Goal: Task Accomplishment & Management: Complete application form

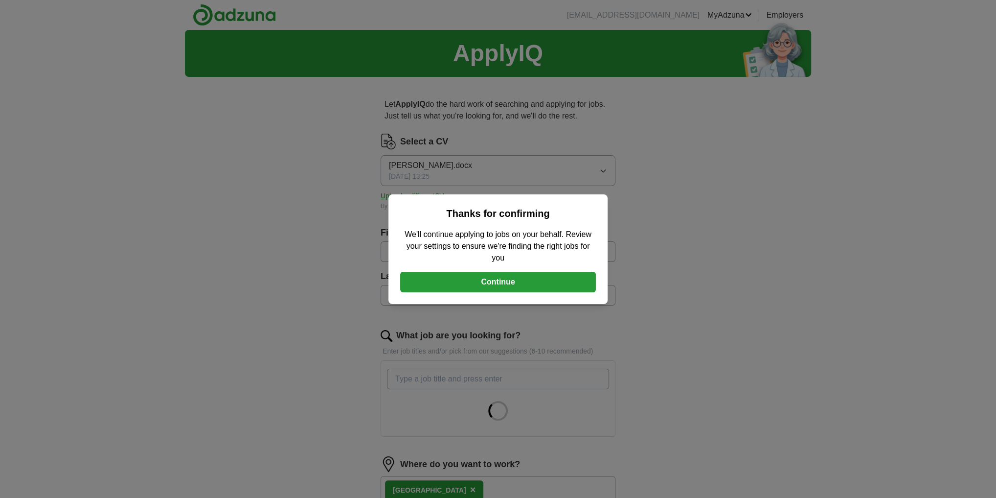
click at [515, 280] on button "Continue" at bounding box center [498, 282] width 196 height 21
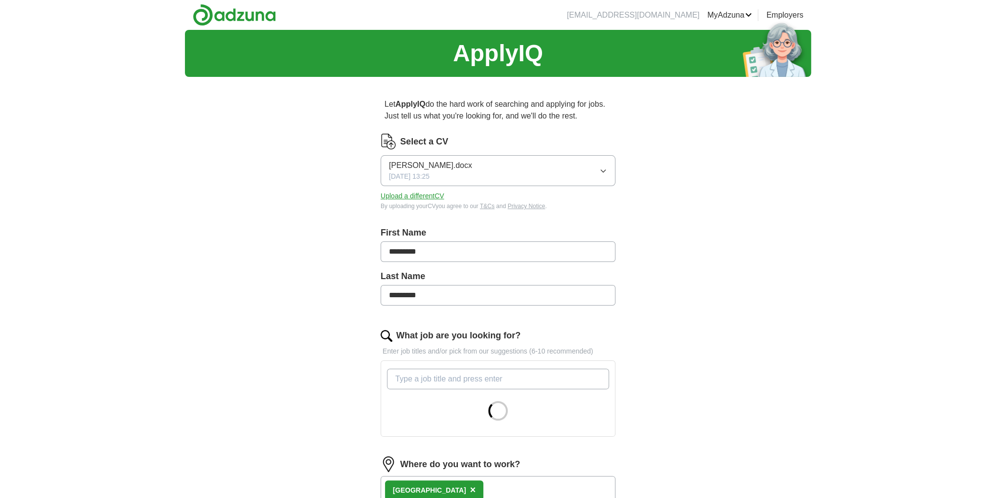
click at [502, 169] on button "[PERSON_NAME].docx [DATE] 13:25" at bounding box center [498, 170] width 235 height 31
click at [693, 220] on div "ApplyIQ Let ApplyIQ do the hard work of searching and applying for jobs. Just t…" at bounding box center [498, 367] width 626 height 675
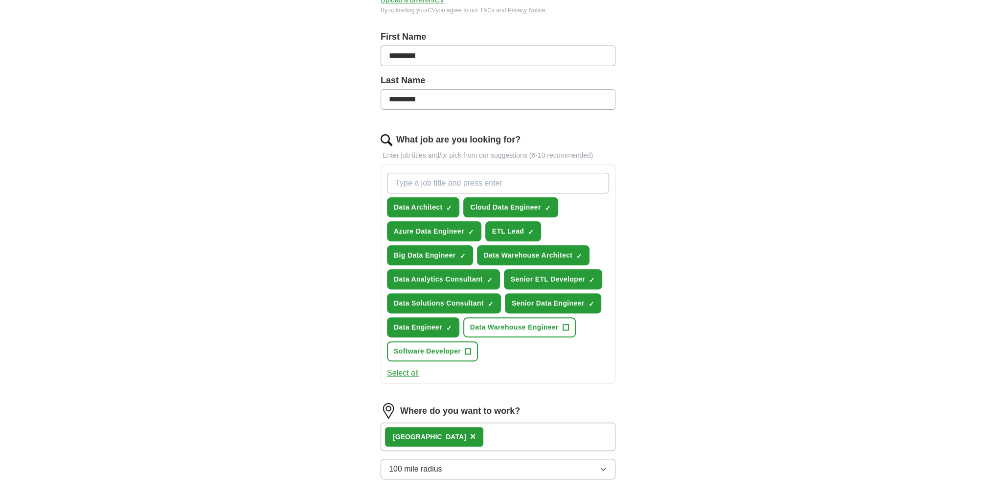
scroll to position [313, 0]
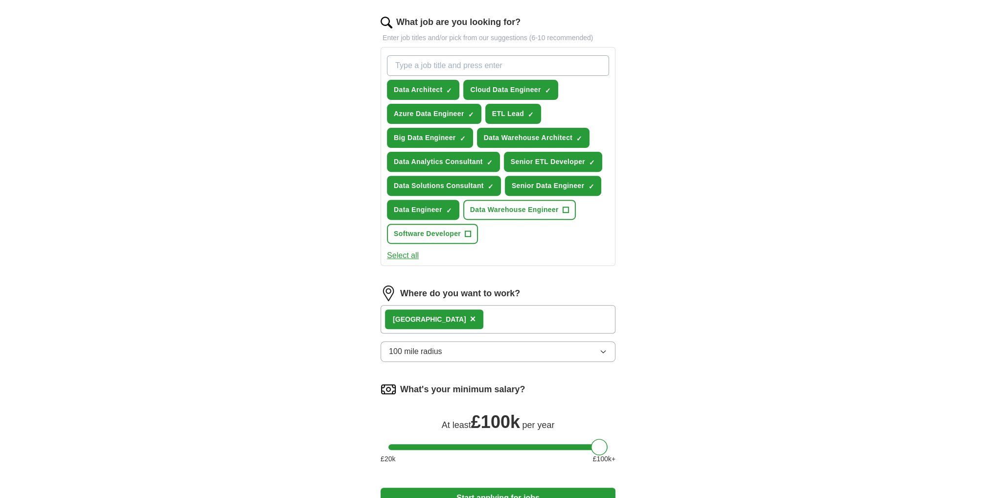
click at [470, 313] on span "×" at bounding box center [473, 318] width 6 height 11
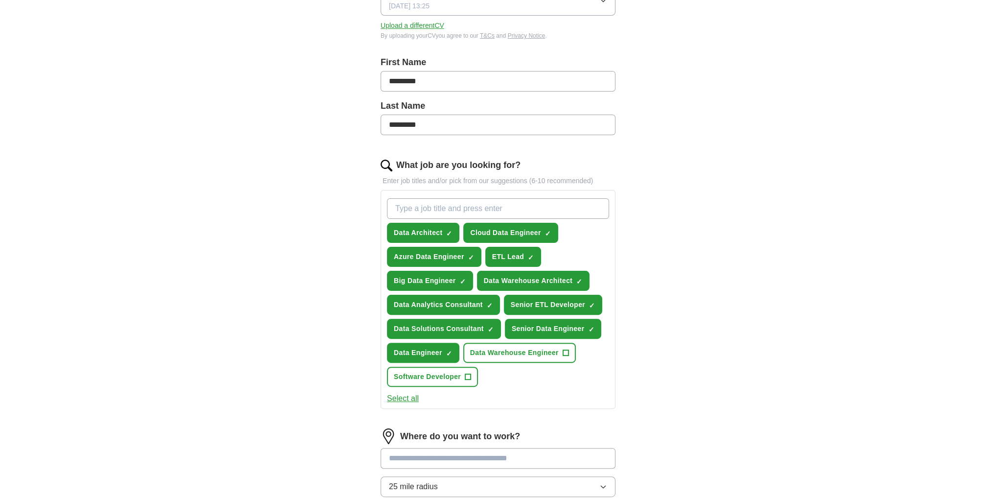
scroll to position [0, 0]
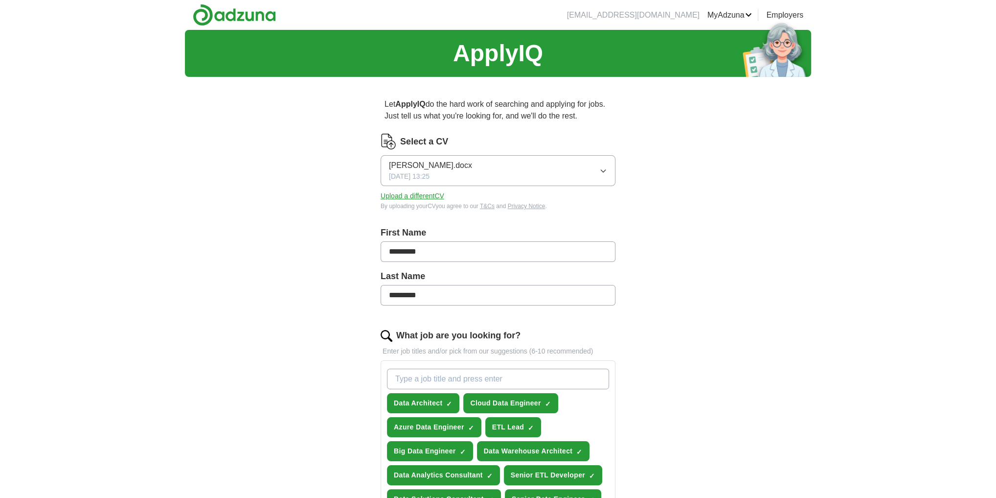
click at [440, 195] on button "Upload a different CV" at bounding box center [413, 196] width 64 height 10
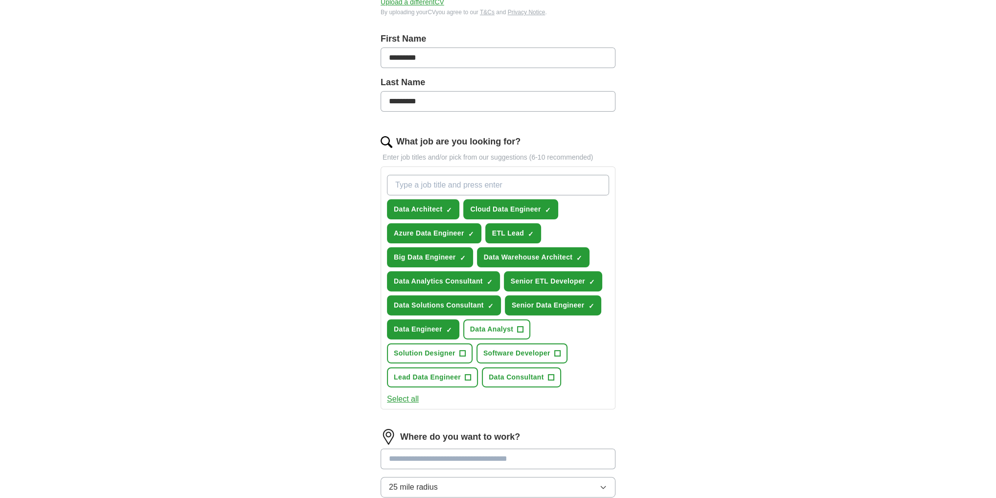
scroll to position [390, 0]
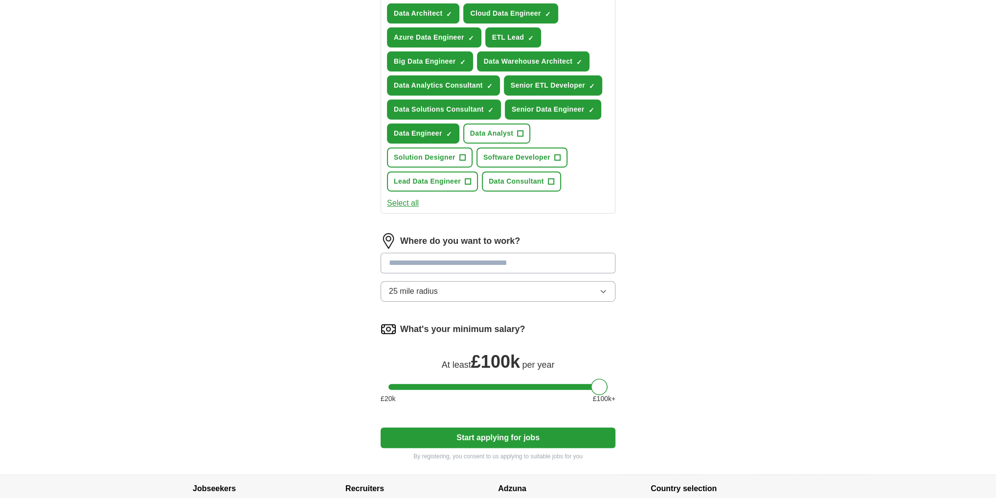
click at [483, 429] on button "Start applying for jobs" at bounding box center [498, 437] width 235 height 21
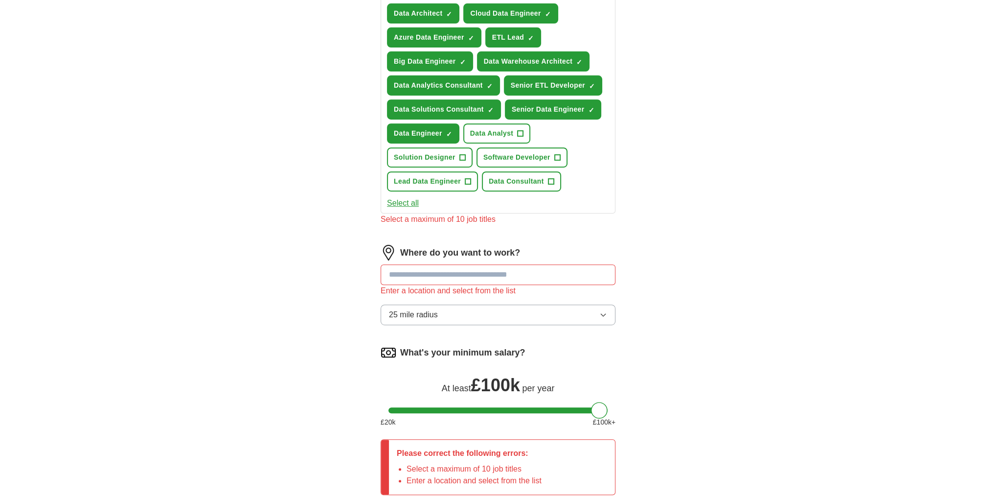
scroll to position [311, 0]
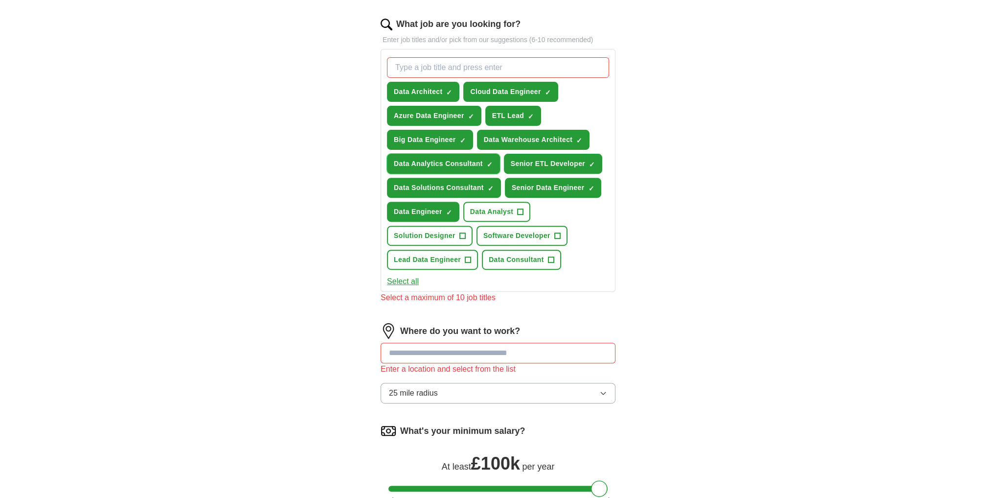
click at [477, 160] on span "Data Analytics Consultant" at bounding box center [438, 164] width 89 height 10
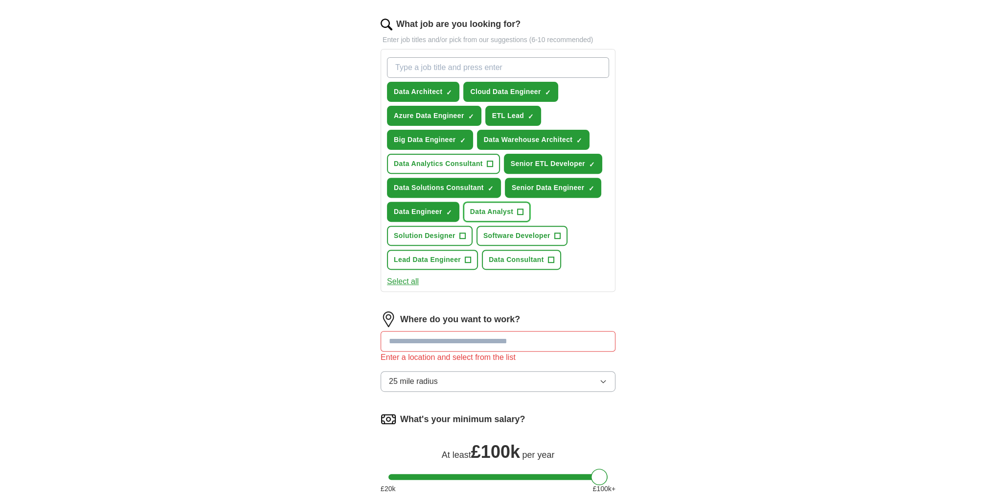
click at [518, 208] on span "+" at bounding box center [521, 212] width 6 height 8
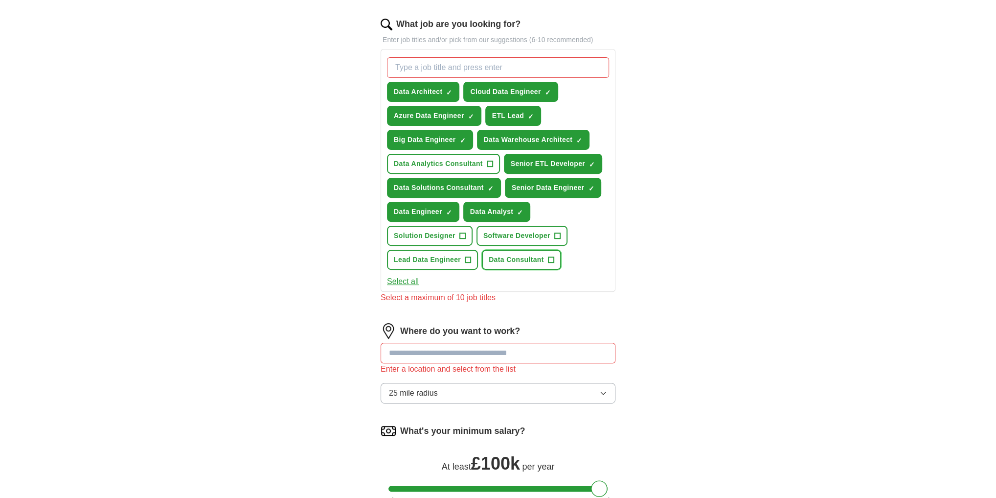
click at [548, 256] on span "+" at bounding box center [551, 260] width 6 height 8
click at [452, 255] on span "Lead Data Engineer" at bounding box center [427, 259] width 67 height 10
click at [415, 87] on span "Data Architect" at bounding box center [418, 92] width 48 height 10
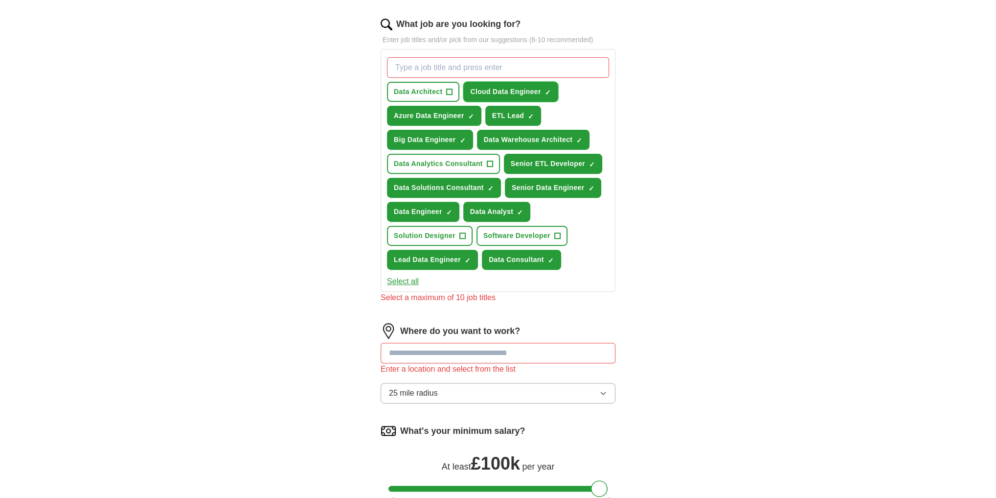
click at [525, 88] on span "Cloud Data Engineer" at bounding box center [505, 92] width 70 height 10
click at [502, 135] on span "Data Warehouse Architect" at bounding box center [528, 140] width 89 height 10
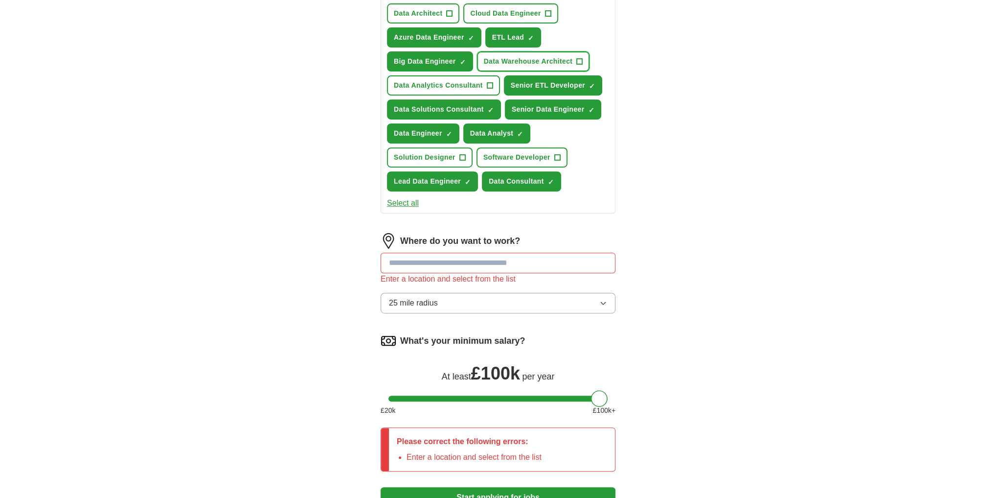
scroll to position [507, 0]
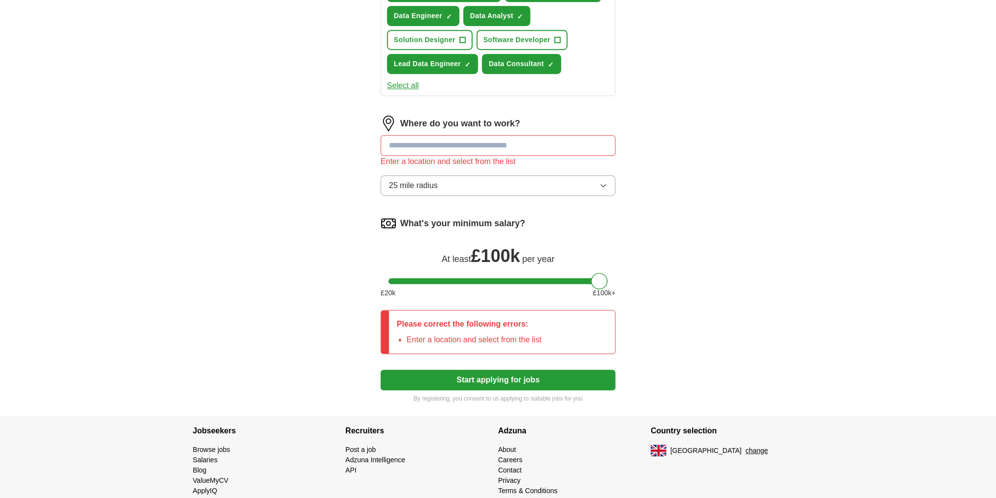
click at [447, 139] on input at bounding box center [498, 145] width 235 height 21
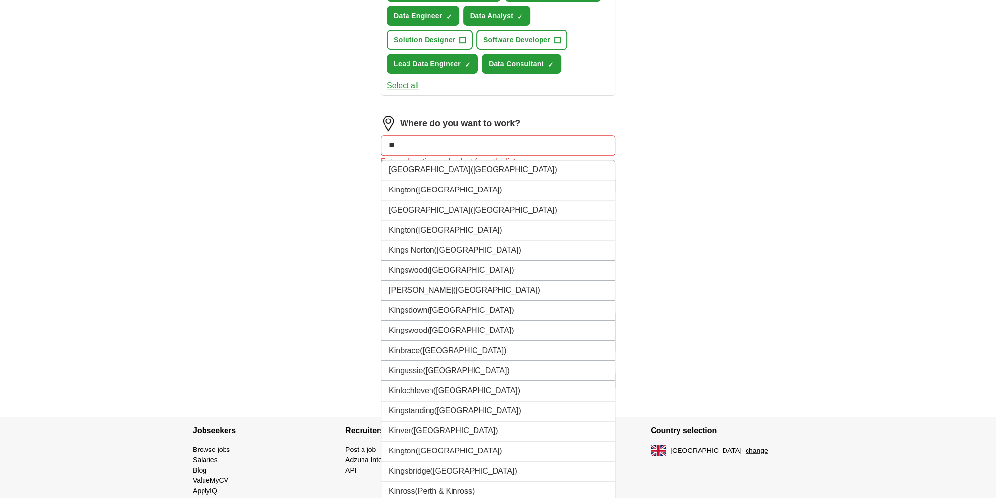
type input "*"
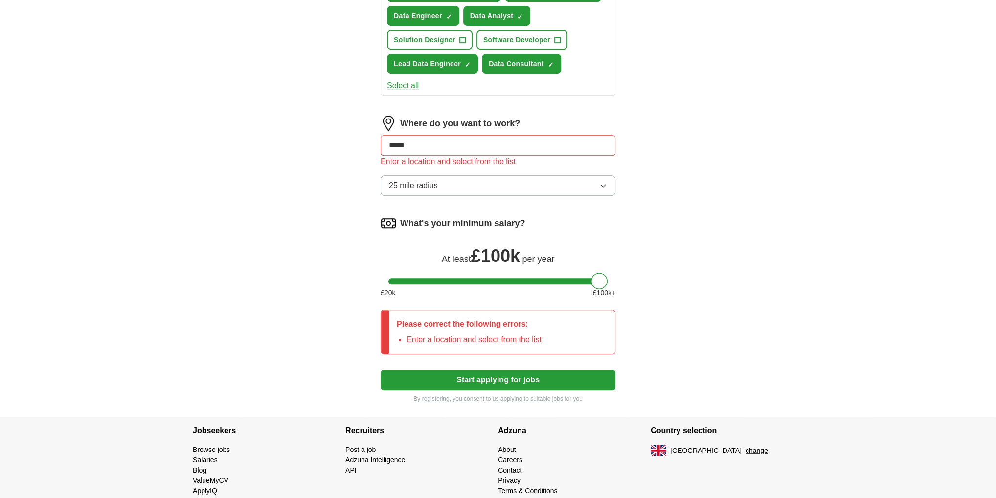
type input "******"
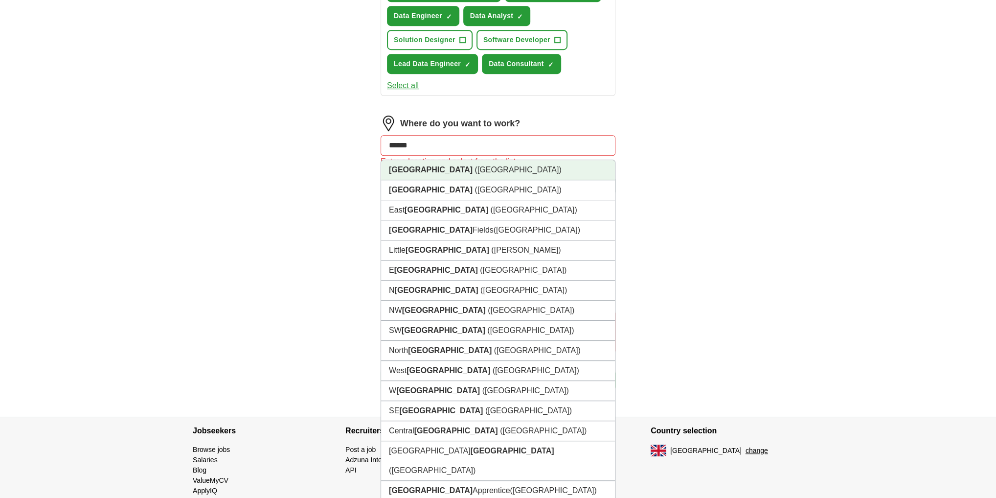
click at [447, 160] on li "[GEOGRAPHIC_DATA] ([GEOGRAPHIC_DATA])" at bounding box center [498, 170] width 234 height 20
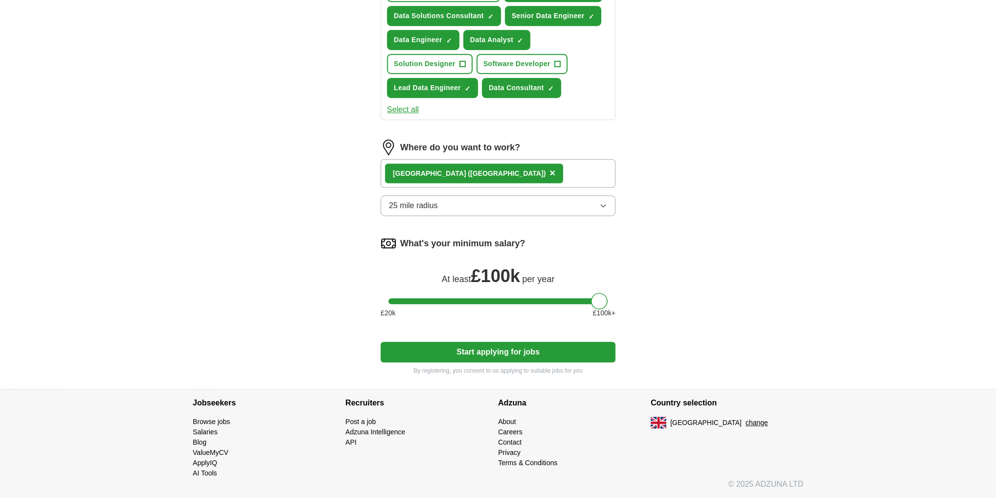
scroll to position [476, 0]
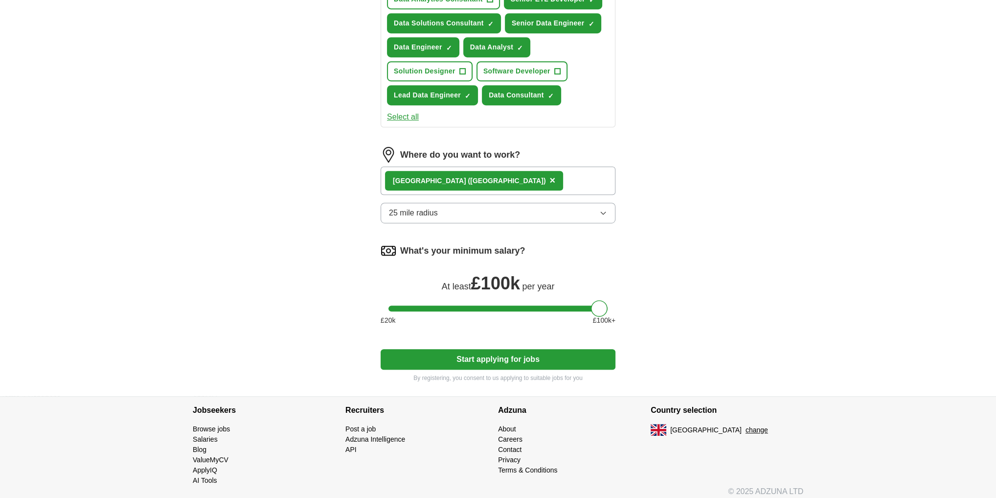
click at [459, 203] on button "25 mile radius" at bounding box center [498, 213] width 235 height 21
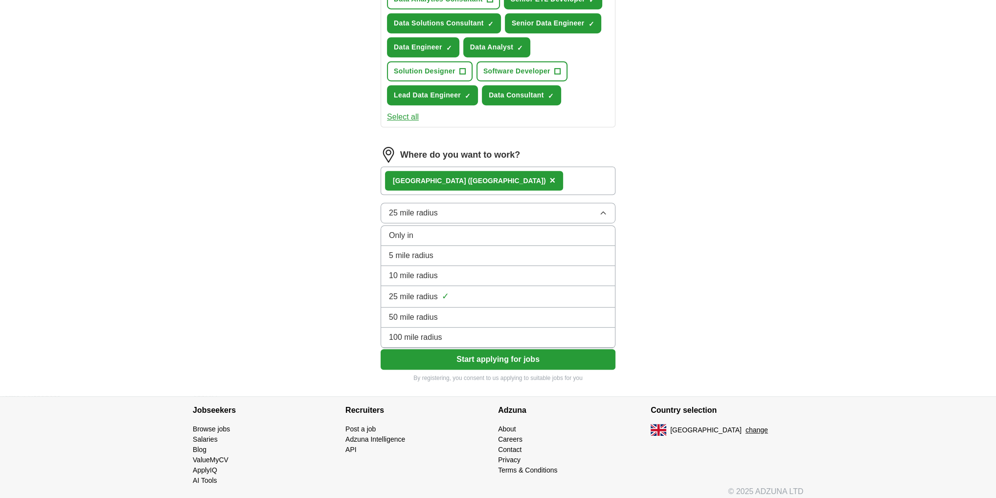
click at [450, 327] on li "100 mile radius" at bounding box center [498, 337] width 234 height 20
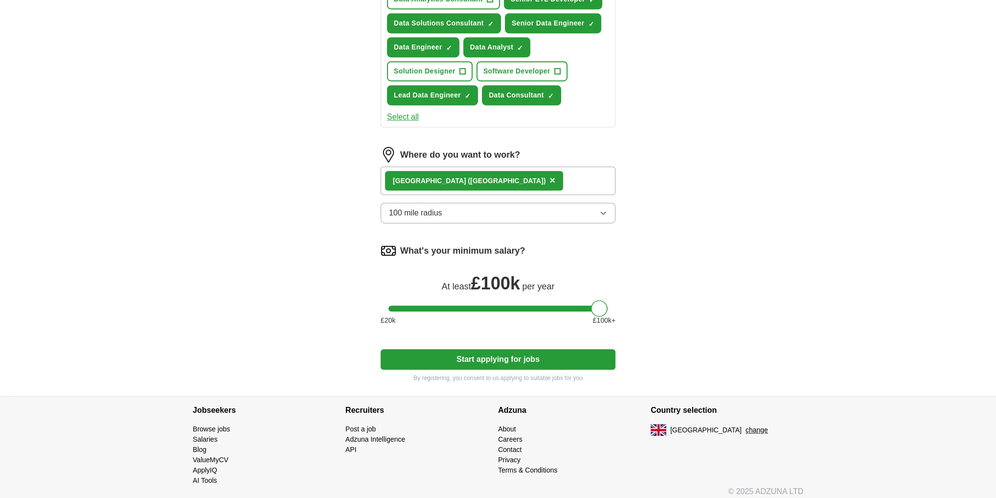
click at [483, 351] on button "Start applying for jobs" at bounding box center [498, 359] width 235 height 21
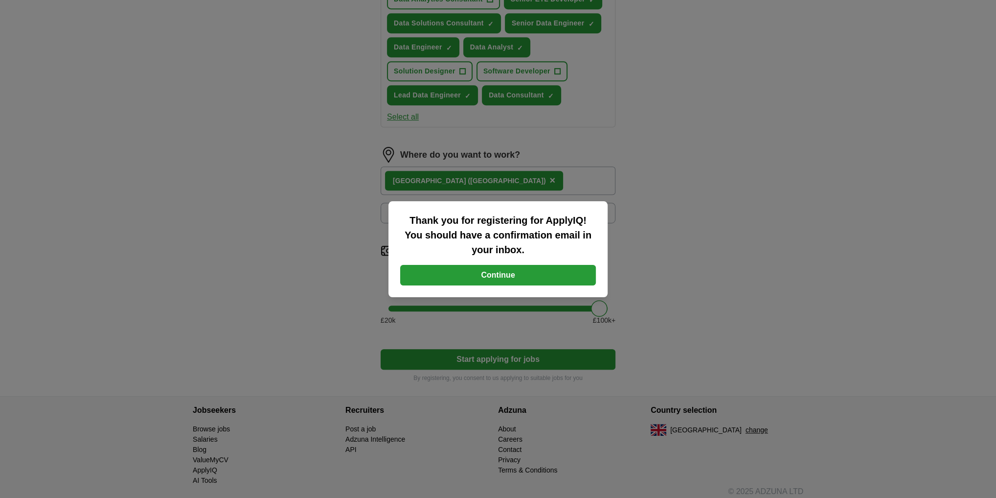
click at [520, 268] on button "Continue" at bounding box center [498, 275] width 196 height 21
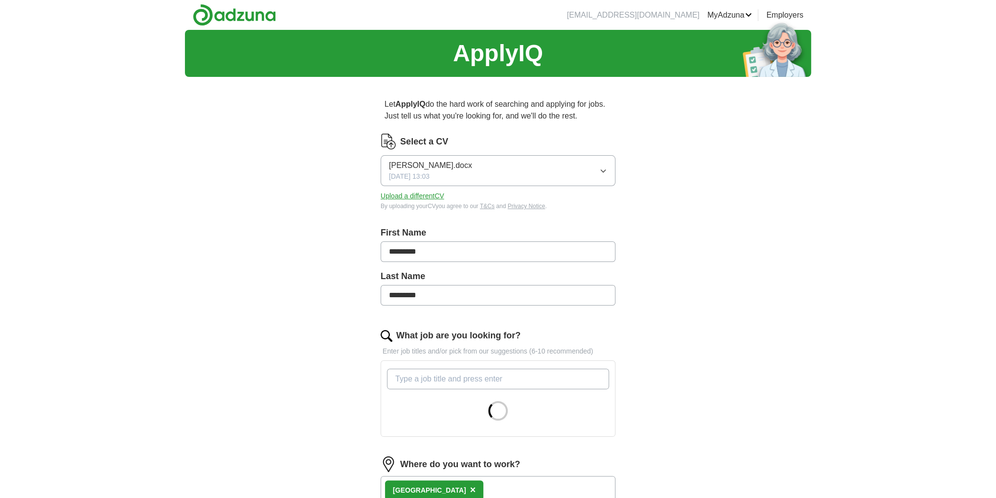
scroll to position [331, 0]
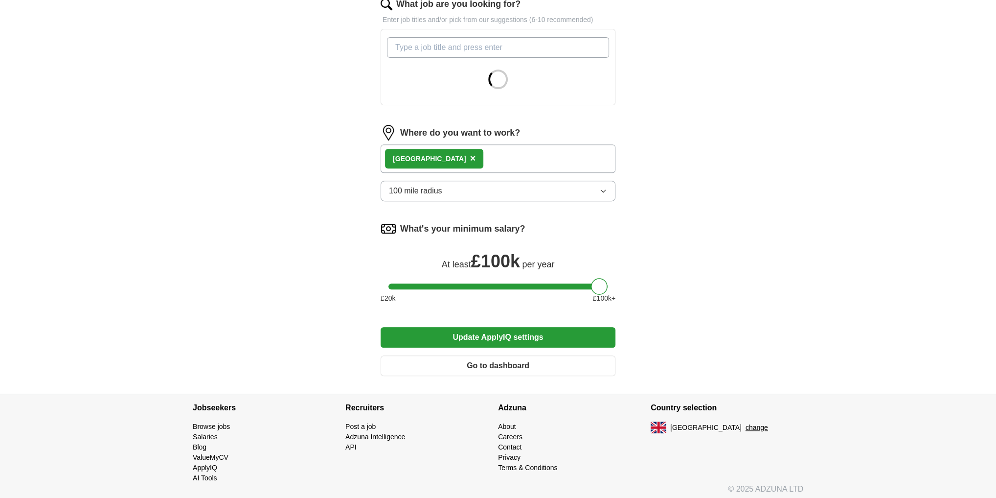
click at [557, 361] on button "Go to dashboard" at bounding box center [498, 365] width 235 height 21
